Goal: Check status: Check status

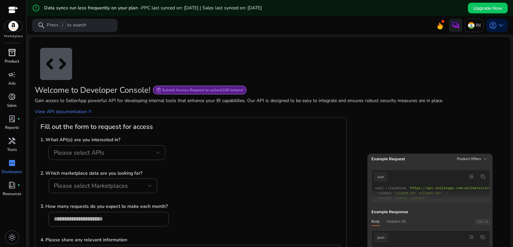
click at [8, 57] on div "inventory_2" at bounding box center [12, 52] width 19 height 11
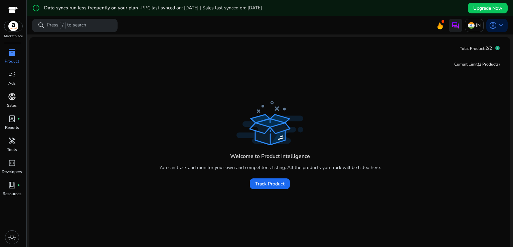
click at [9, 101] on span "donut_small" at bounding box center [12, 97] width 8 height 8
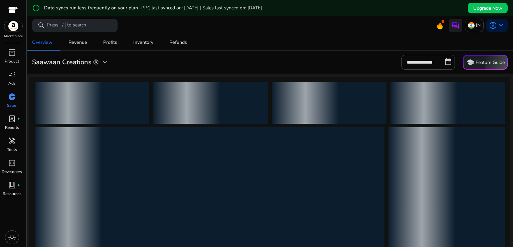
click at [277, 36] on div "Overview Revenue Profits Inventory Refunds" at bounding box center [270, 42] width 492 height 16
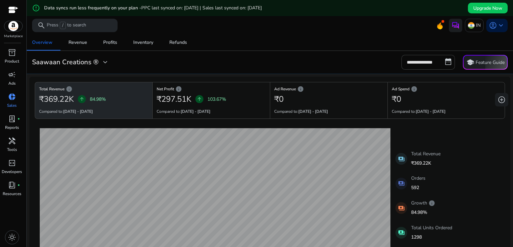
click at [278, 35] on div at bounding box center [270, 34] width 487 height 1
click at [277, 34] on mat-toolbar "search Press / to search IN account_circle keyboard_arrow_down" at bounding box center [270, 25] width 487 height 18
click at [275, 32] on mat-toolbar "search Press / to search IN account_circle keyboard_arrow_down" at bounding box center [270, 25] width 487 height 18
click at [342, 28] on mat-toolbar "search Press / to search IN account_circle keyboard_arrow_down" at bounding box center [270, 25] width 487 height 18
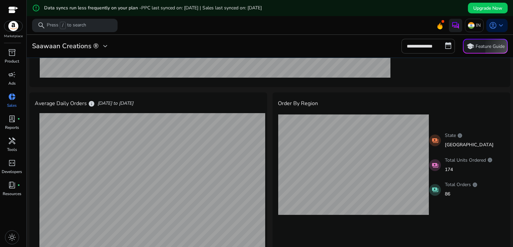
scroll to position [180, 0]
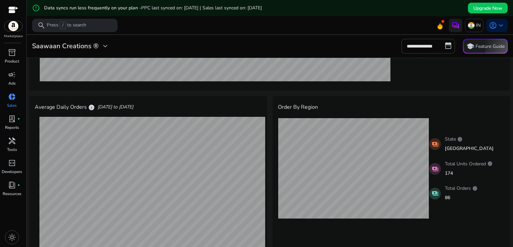
click at [432, 142] on mat-icon "payments" at bounding box center [435, 144] width 12 height 12
click at [445, 185] on p "Total Orders info" at bounding box center [461, 187] width 33 height 7
drag, startPoint x: 442, startPoint y: 197, endPoint x: 458, endPoint y: 197, distance: 16.4
click at [458, 197] on div "payments Total Orders info 86" at bounding box center [467, 192] width 76 height 21
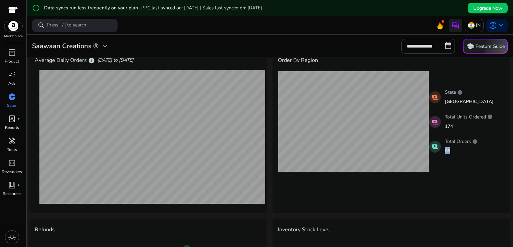
scroll to position [221, 0]
